Goal: Task Accomplishment & Management: Manage account settings

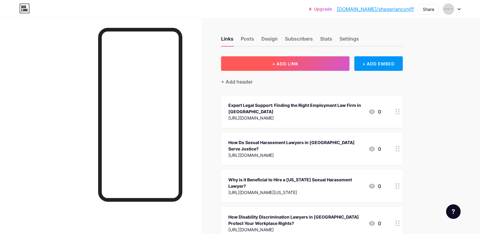
click at [298, 63] on span "+ ADD LINK" at bounding box center [285, 63] width 26 height 5
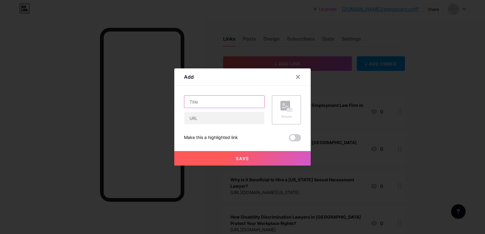
click at [212, 102] on input "text" at bounding box center [224, 102] width 80 height 12
click at [207, 119] on input "text" at bounding box center [224, 118] width 80 height 12
paste input "[URL][DOMAIN_NAME]"
type input "[URL][DOMAIN_NAME]"
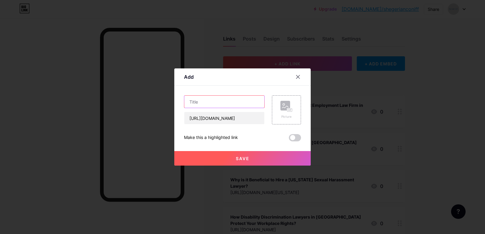
scroll to position [0, 0]
click at [205, 100] on input "text" at bounding box center [224, 102] width 80 height 12
paste input "Get Legal Help From a Sexual Harassment Lawyer in [GEOGRAPHIC_DATA]"
type input "Get Legal Help From a Sexual Harassment Lawyer in [GEOGRAPHIC_DATA]"
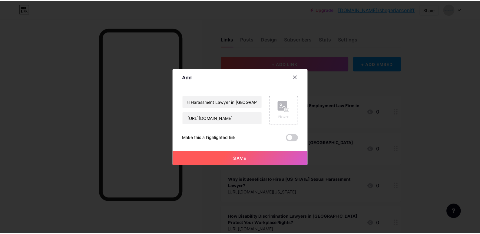
scroll to position [0, 0]
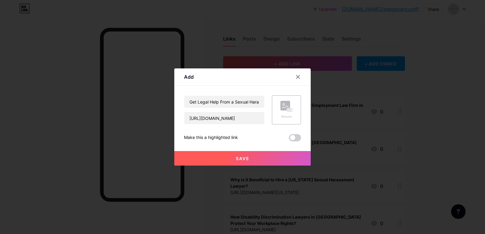
click at [240, 159] on span "Save" at bounding box center [243, 158] width 14 height 5
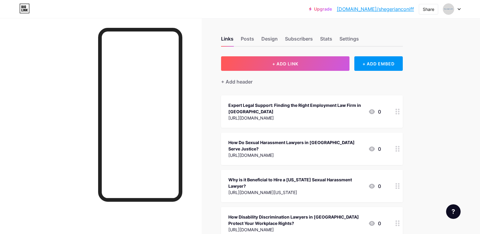
click at [386, 10] on link "[DOMAIN_NAME]/shegerianconiff" at bounding box center [375, 8] width 77 height 7
